Goal: Obtain resource: Download file/media

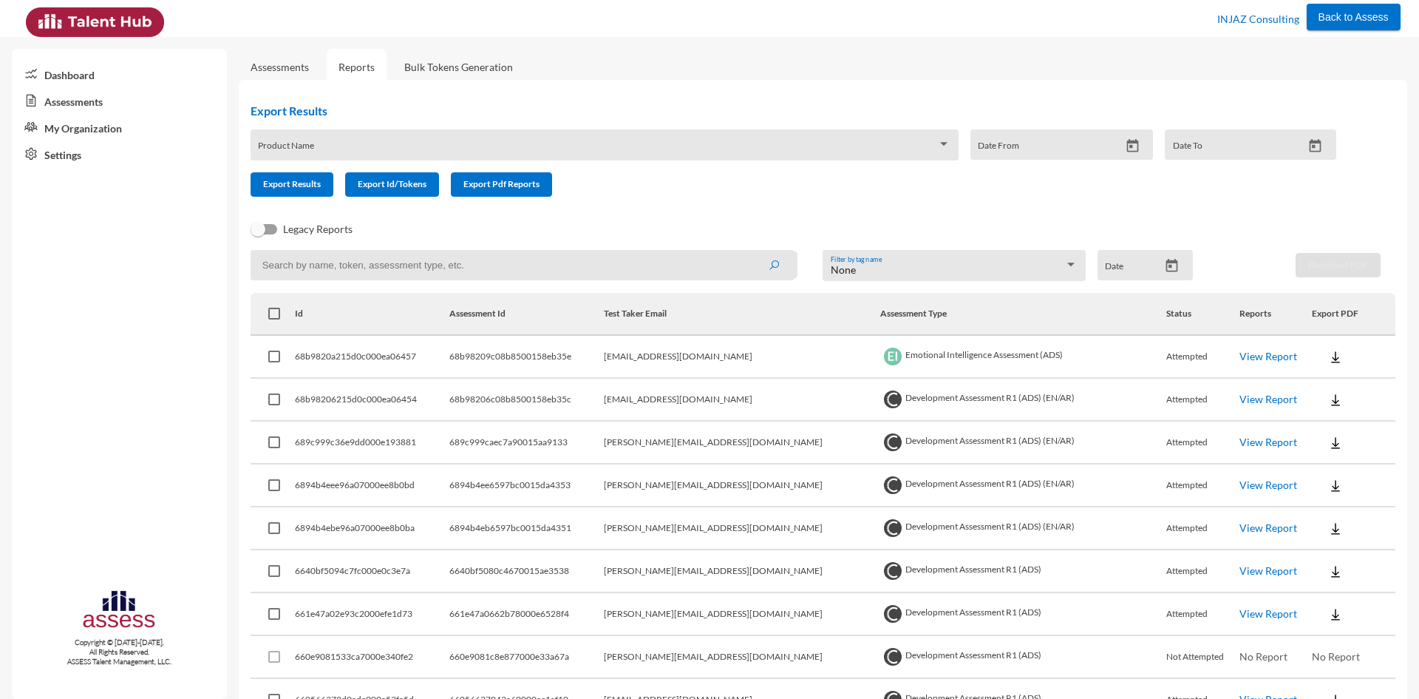
click at [1244, 400] on link "View Report" at bounding box center [1269, 399] width 58 height 13
click at [1255, 353] on link "View Report" at bounding box center [1269, 356] width 58 height 13
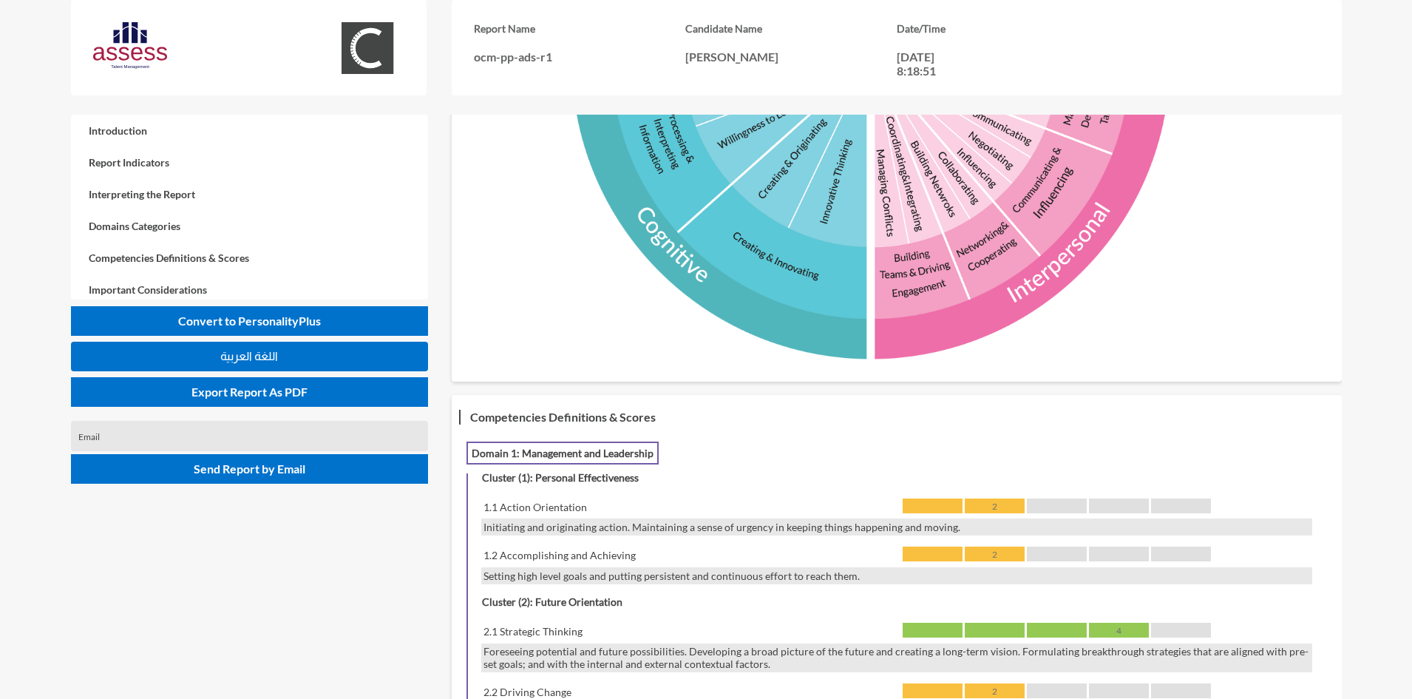
scroll to position [665, 0]
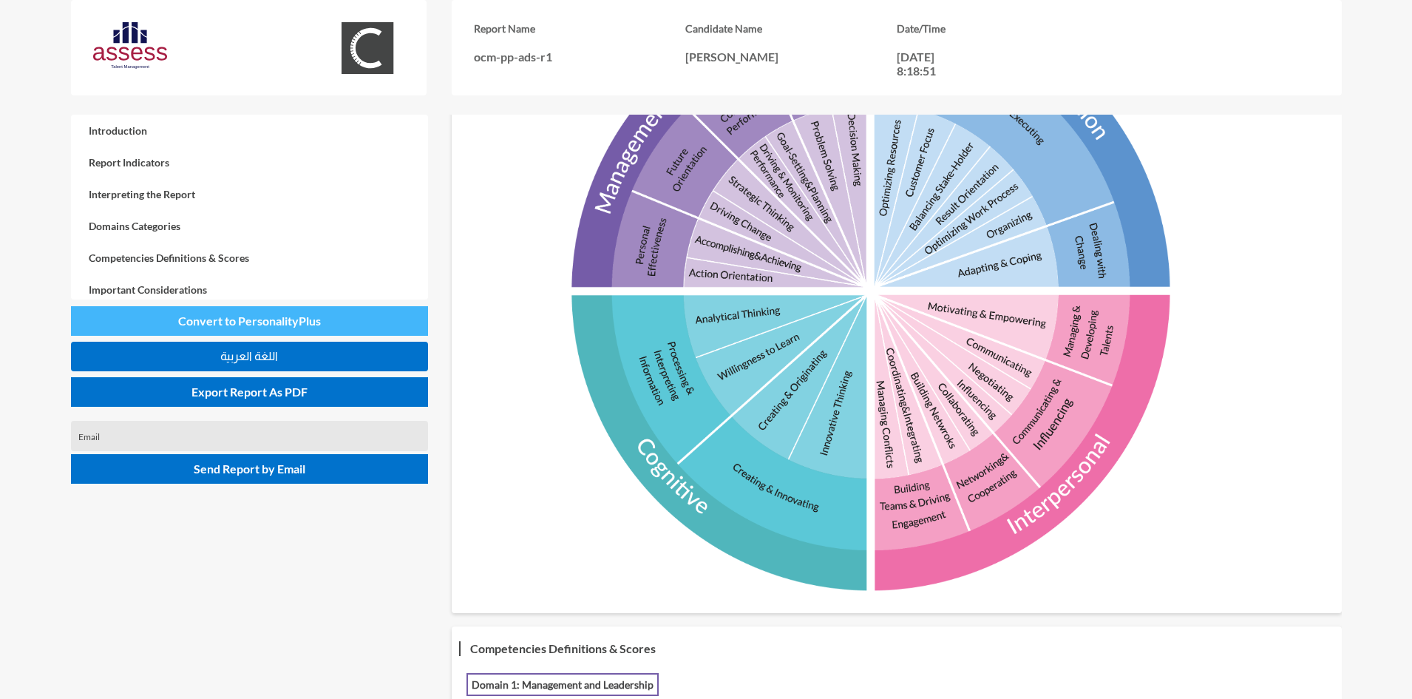
click at [259, 322] on span "Convert to PersonalityPlus" at bounding box center [249, 320] width 143 height 14
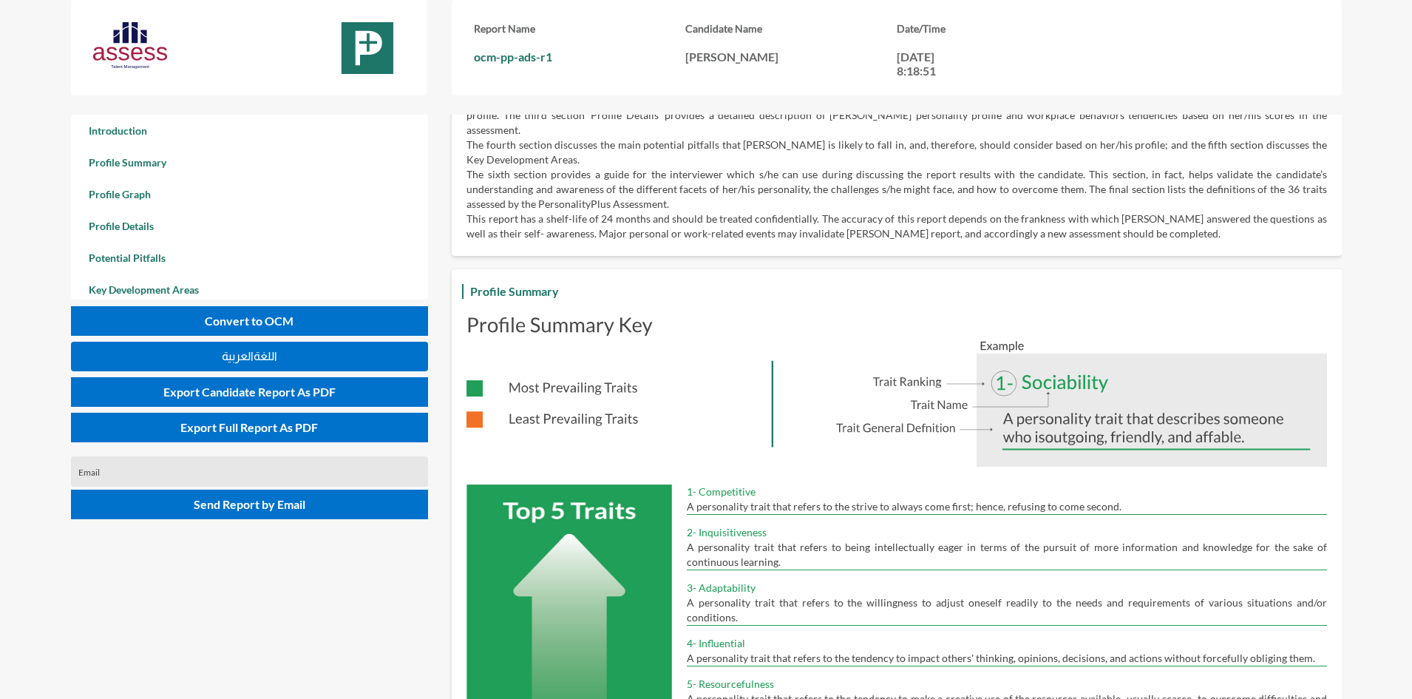
scroll to position [0, 0]
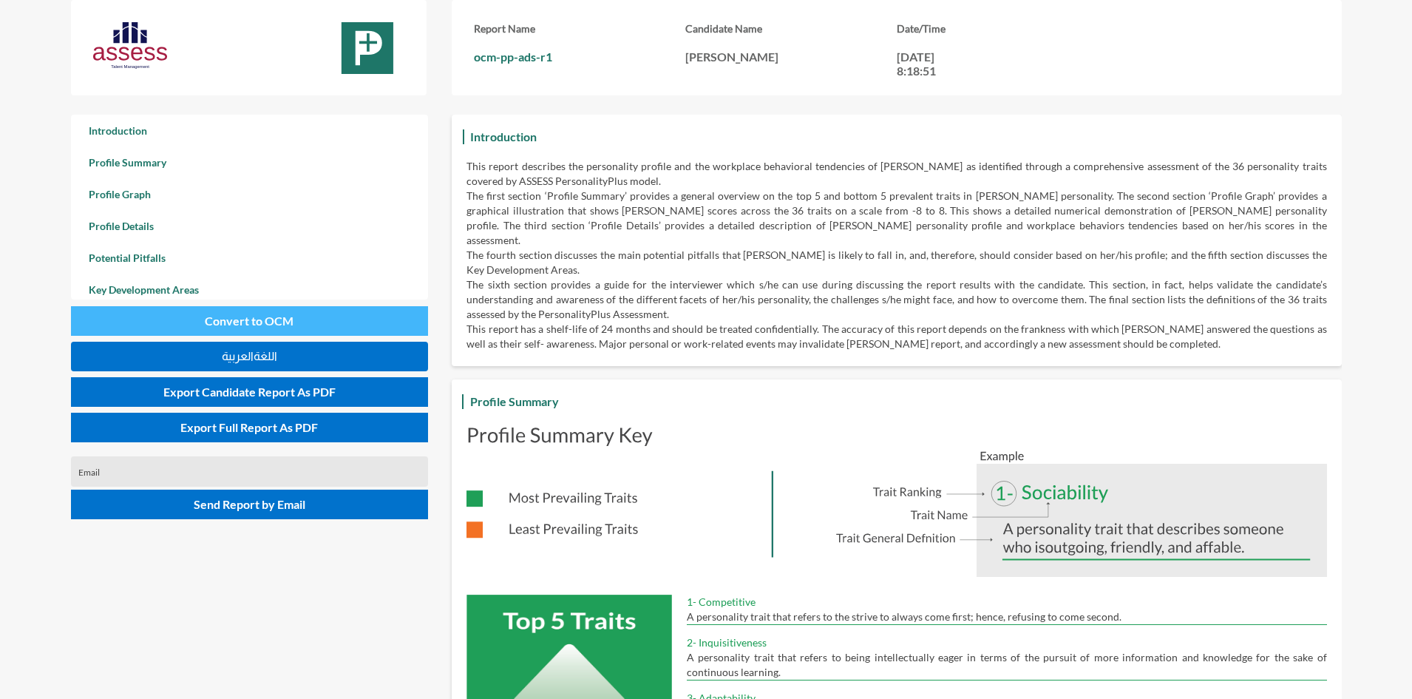
click at [287, 315] on span "Convert to OCM" at bounding box center [249, 320] width 89 height 14
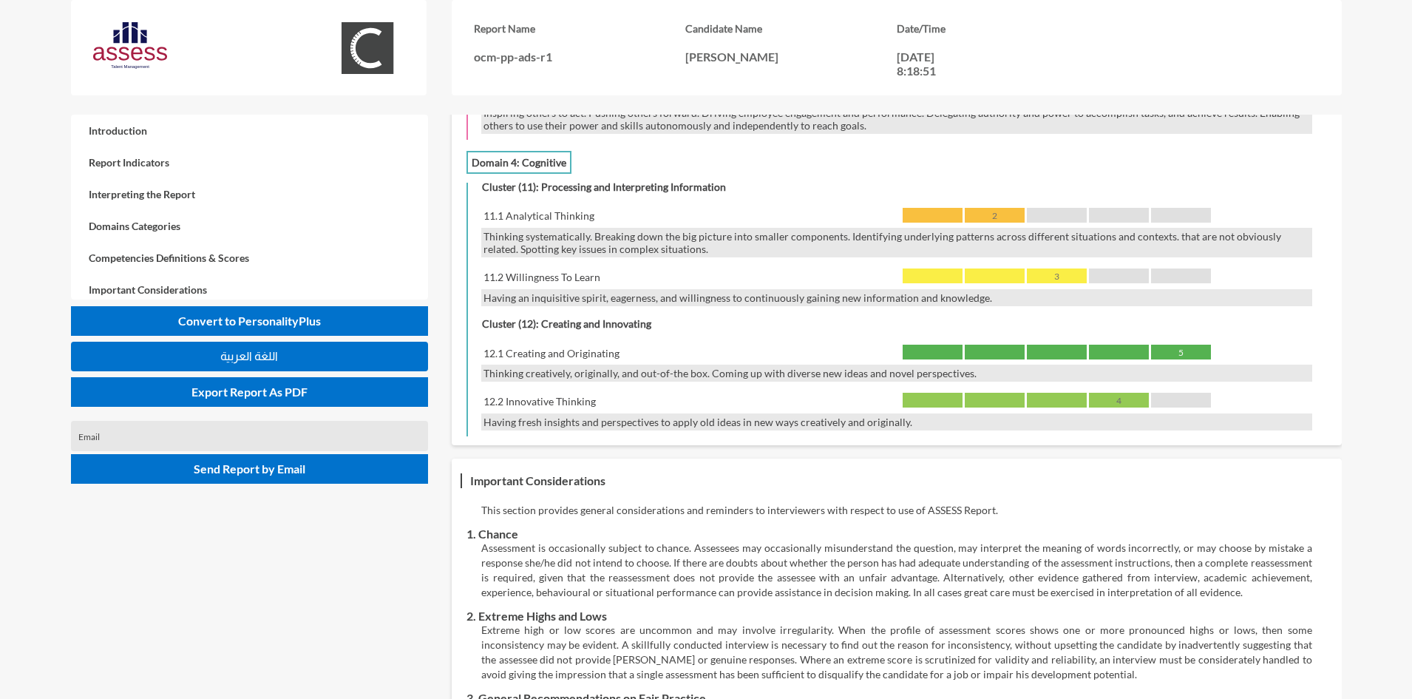
scroll to position [2735, 0]
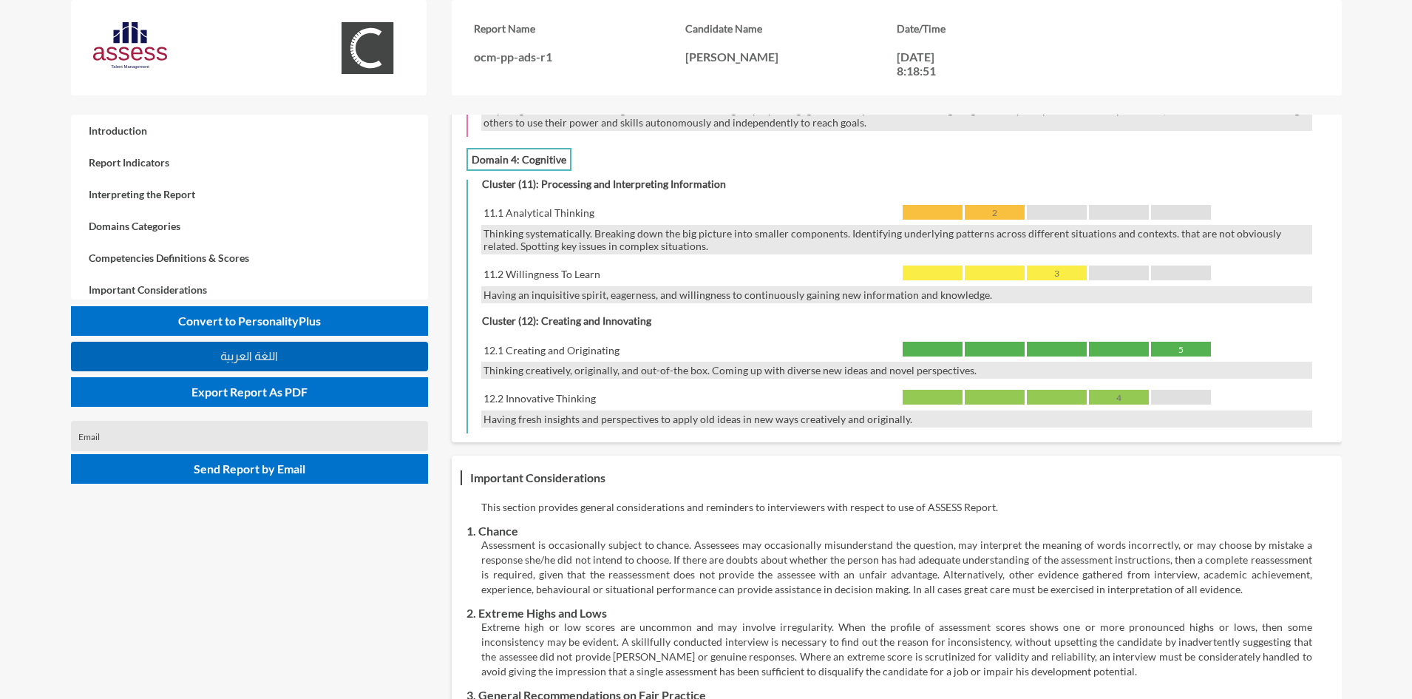
click at [257, 360] on span "اللغة العربية" at bounding box center [249, 356] width 58 height 13
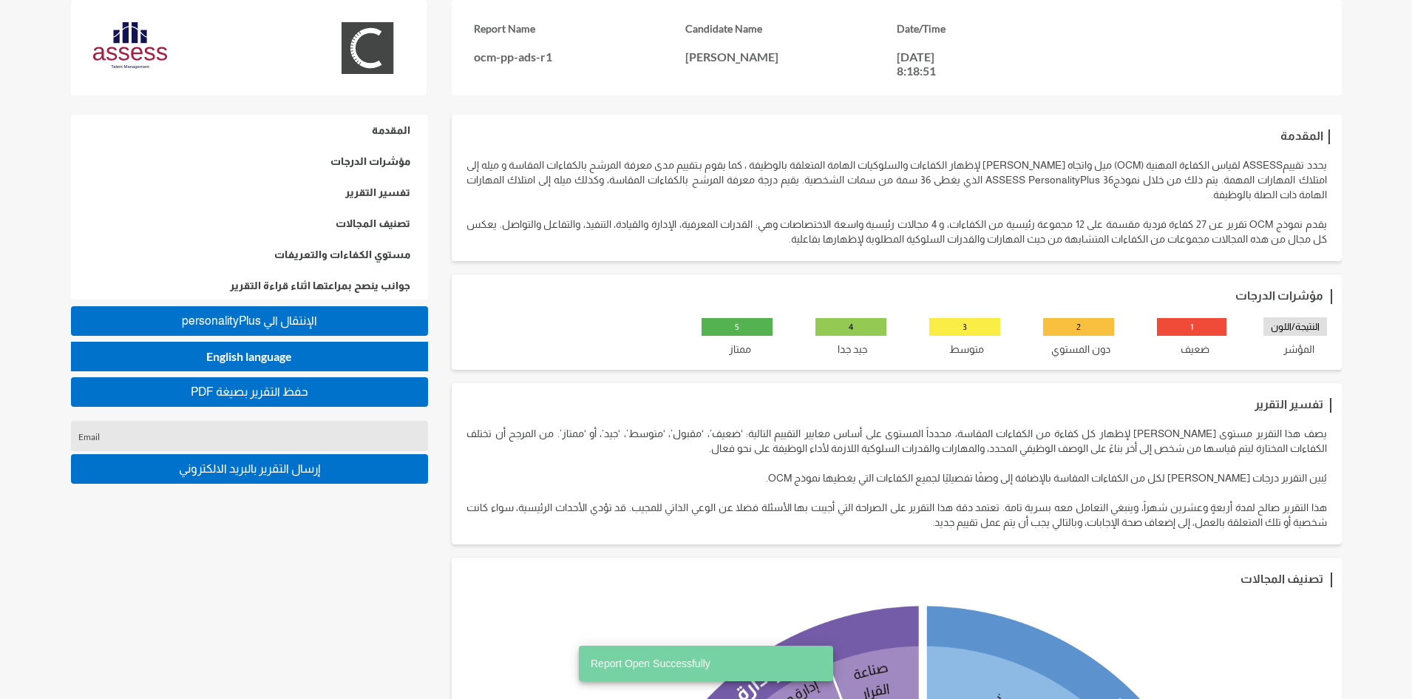
click at [256, 323] on span "personalityPlus اﻹنتقال الي" at bounding box center [249, 320] width 135 height 13
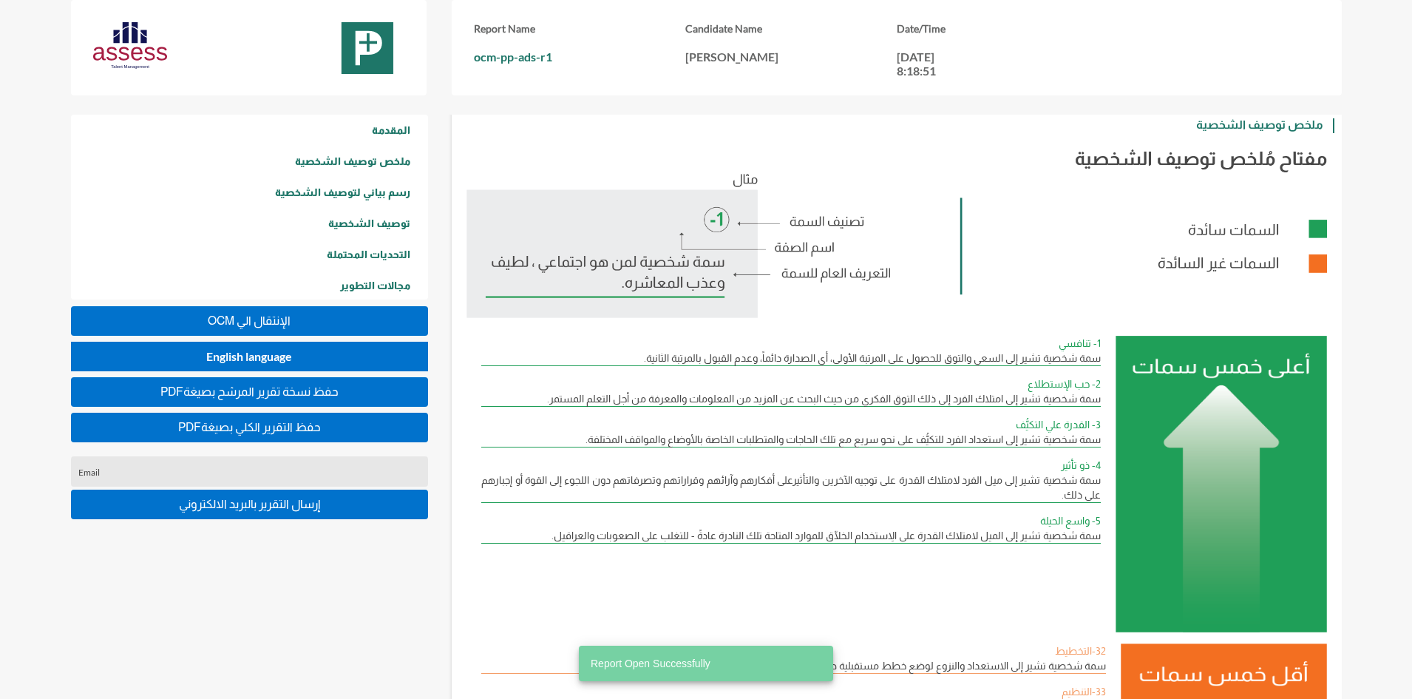
scroll to position [296, 0]
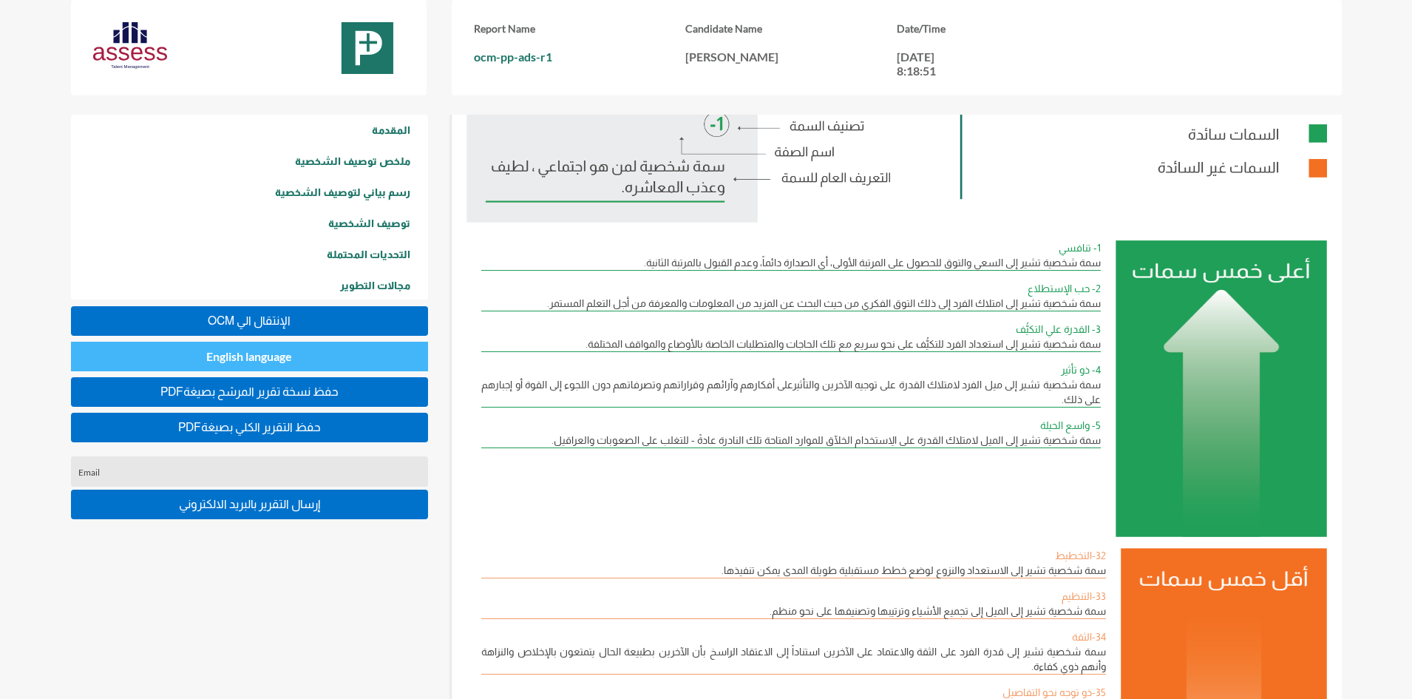
click at [231, 353] on span "English language" at bounding box center [249, 356] width 86 height 14
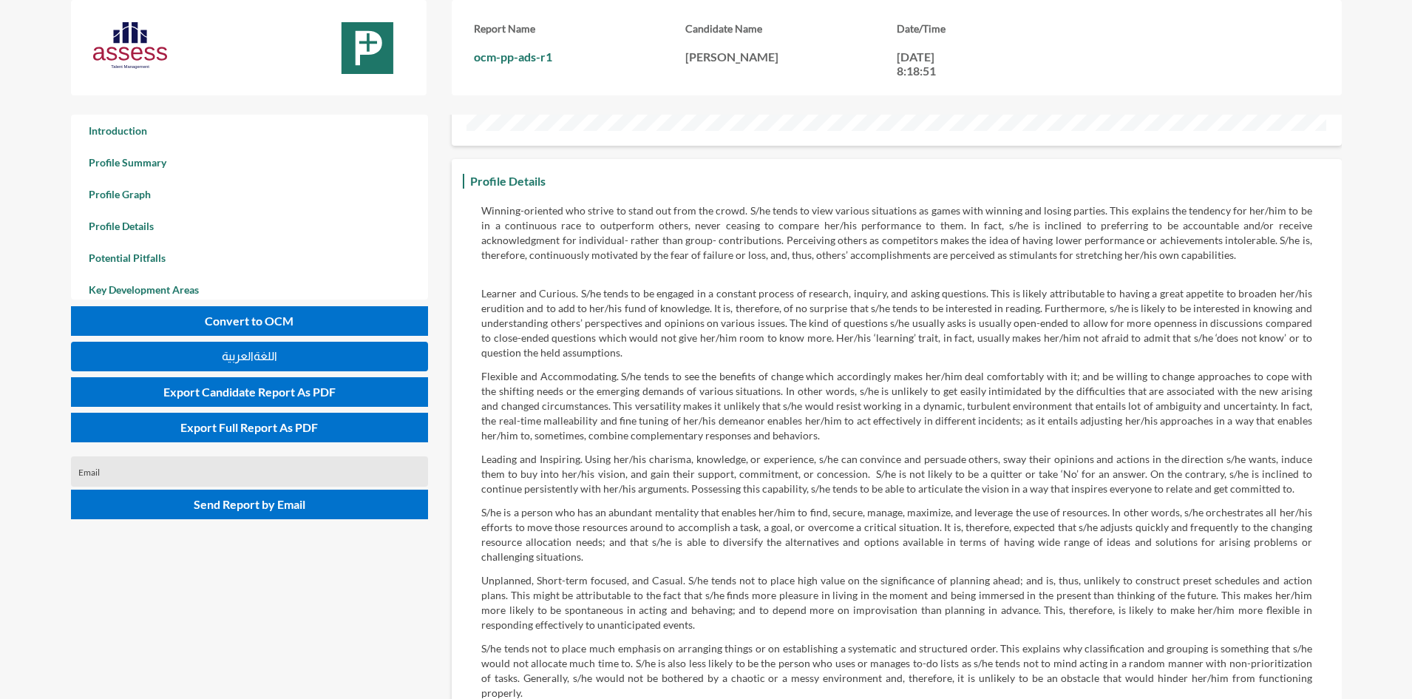
scroll to position [2070, 0]
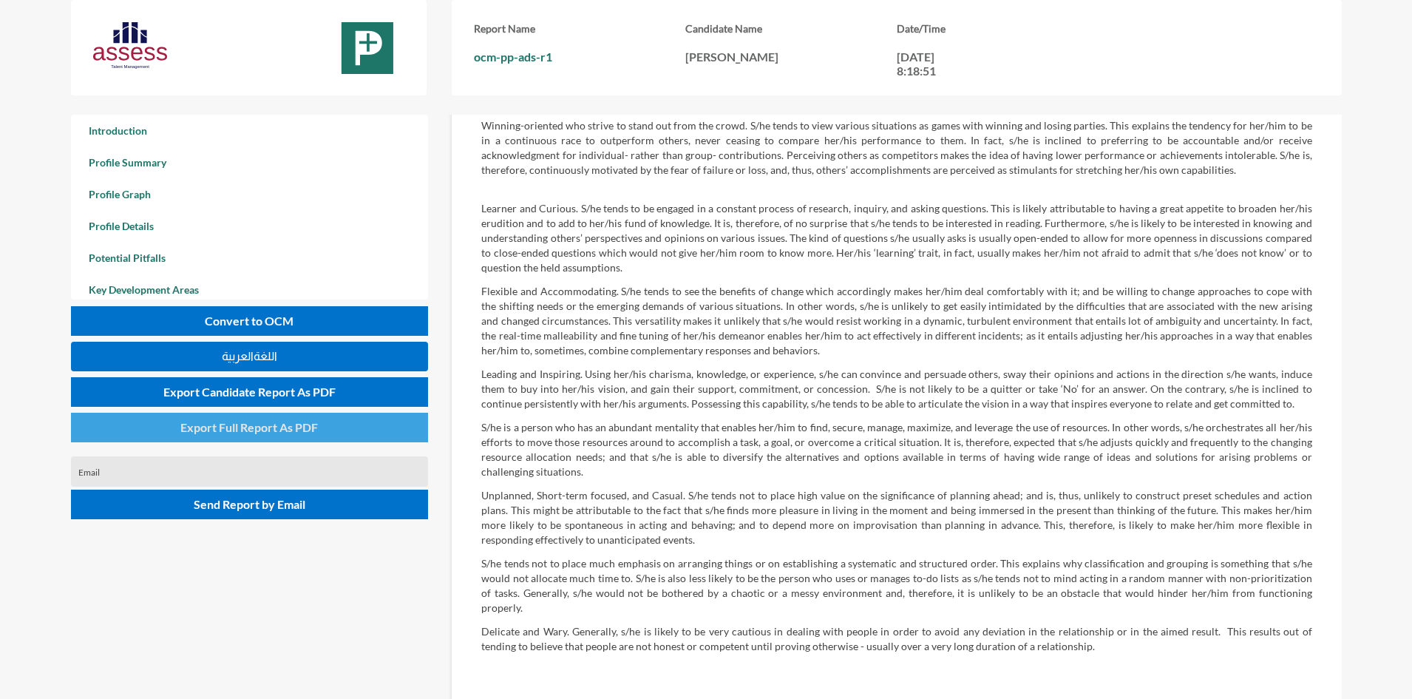
click at [254, 435] on button "Export Full Report As PDF" at bounding box center [249, 427] width 357 height 30
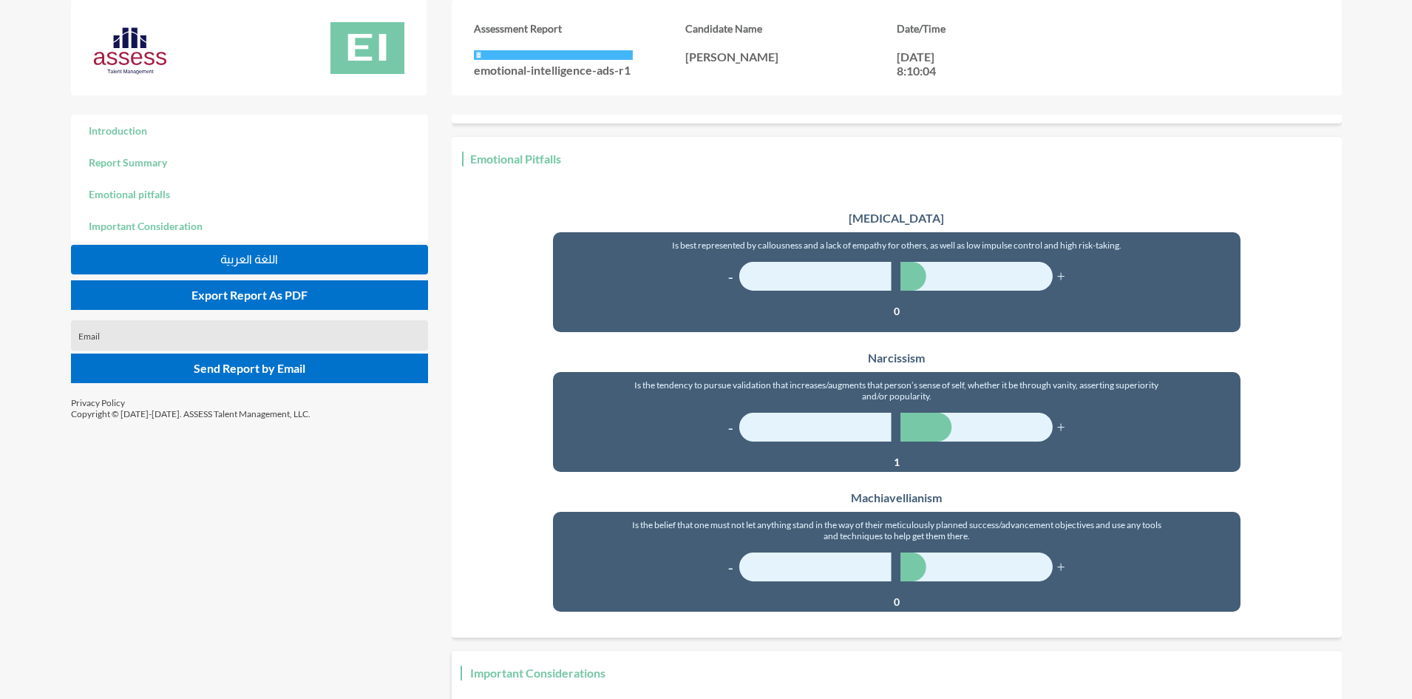
scroll to position [1626, 0]
